Goal: Task Accomplishment & Management: Complete application form

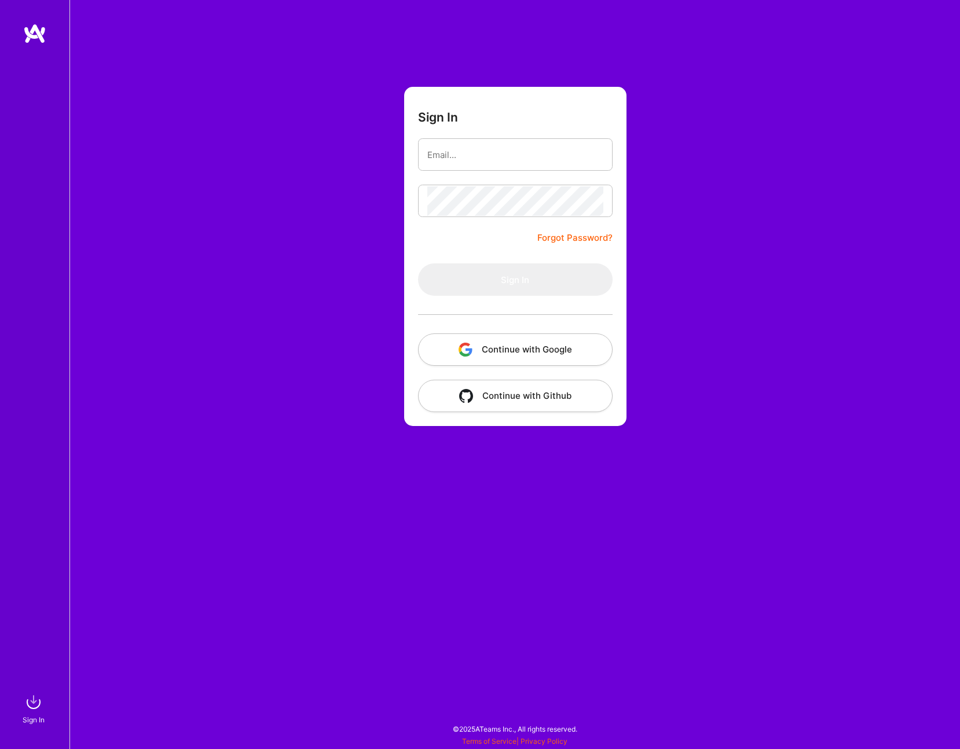
click at [495, 346] on button "Continue with Google" at bounding box center [515, 350] width 195 height 32
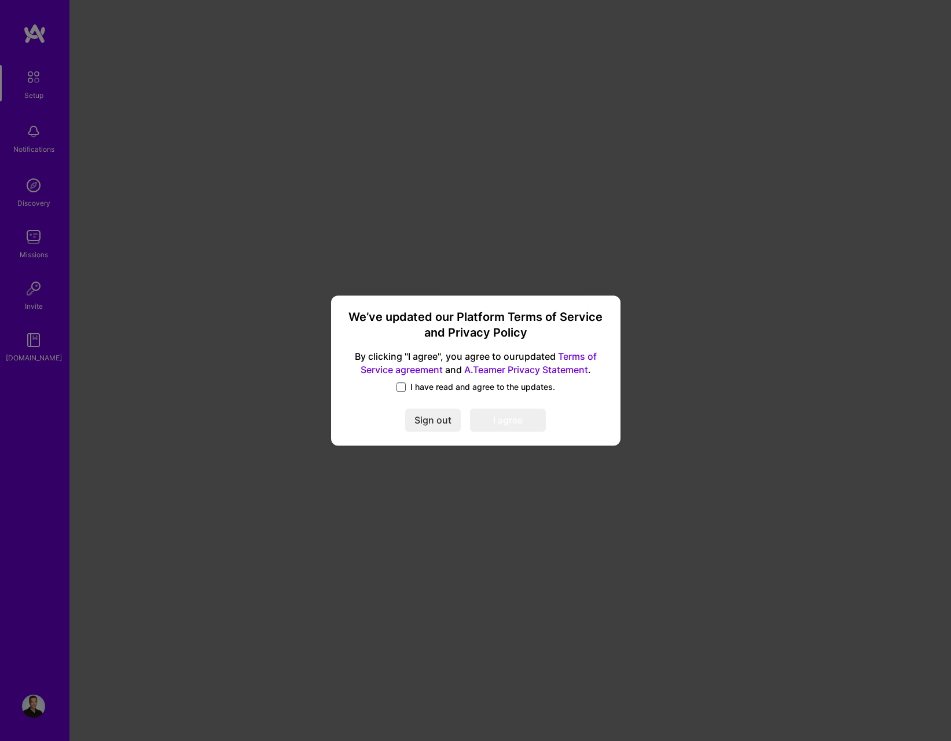
click at [401, 387] on span at bounding box center [401, 386] width 9 height 9
click at [0, 0] on input "I have read and agree to the updates." at bounding box center [0, 0] width 0 height 0
click at [503, 420] on button "I agree" at bounding box center [508, 420] width 76 height 23
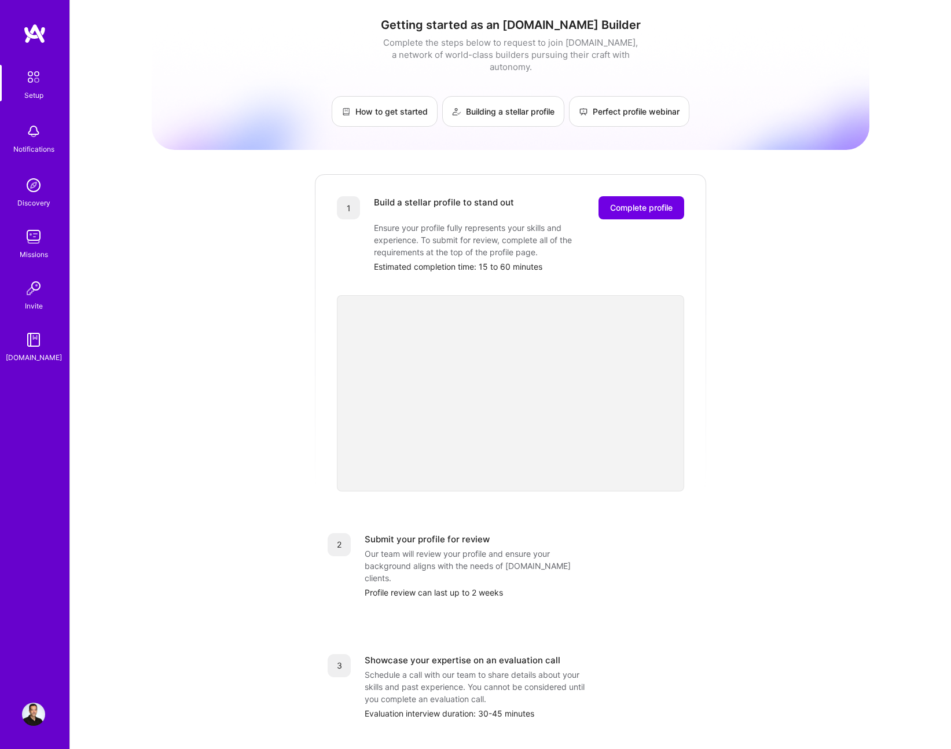
click at [30, 73] on img at bounding box center [33, 77] width 24 height 24
click at [642, 202] on span "Complete profile" at bounding box center [641, 208] width 63 height 12
